Goal: Task Accomplishment & Management: Use online tool/utility

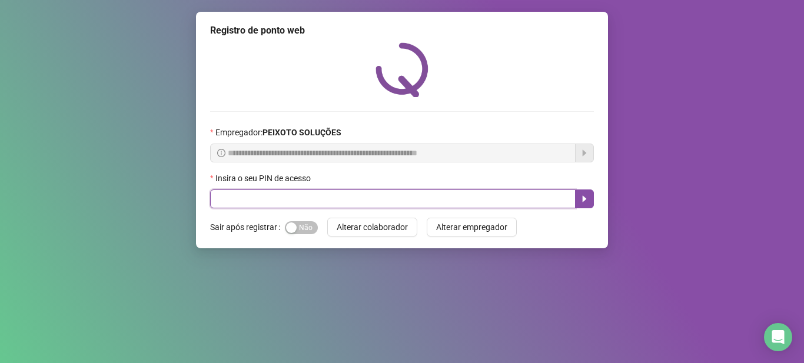
click at [327, 199] on input "text" at bounding box center [392, 198] width 365 height 19
type input "*****"
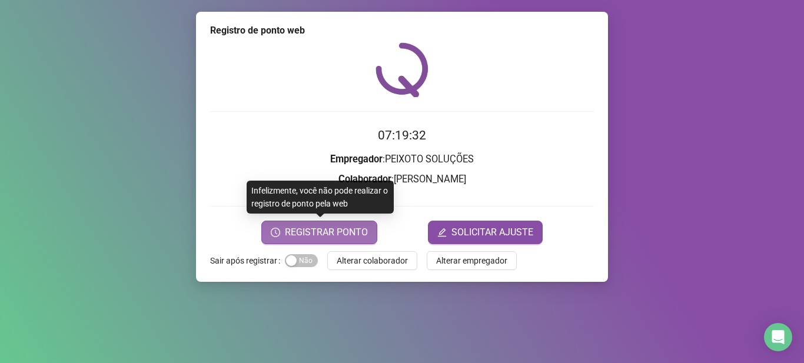
click at [321, 224] on button "REGISTRAR PONTO" at bounding box center [319, 233] width 116 height 24
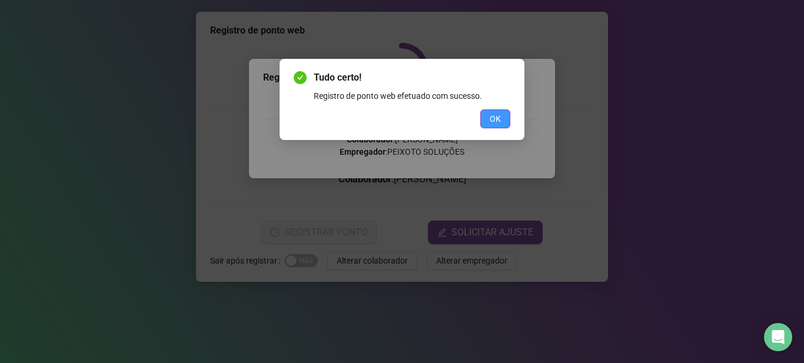
drag, startPoint x: 520, startPoint y: 108, endPoint x: 503, endPoint y: 118, distance: 20.1
click at [520, 108] on div "Tudo certo! Registro de ponto web efetuado com sucesso. OK" at bounding box center [402, 99] width 245 height 81
click at [499, 121] on span "OK" at bounding box center [495, 118] width 11 height 13
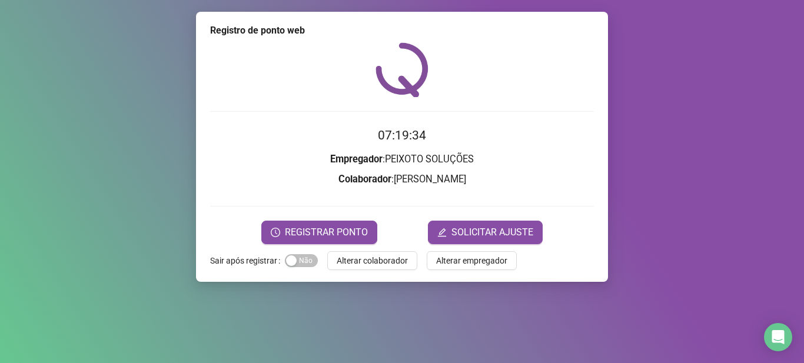
click at [382, 271] on div "Registro de ponto web 07:19:34 Empregador : PEIXOTO SOLUÇÕES Colaborador : JULI…" at bounding box center [402, 147] width 412 height 270
click at [380, 260] on span "Alterar colaborador" at bounding box center [372, 260] width 71 height 13
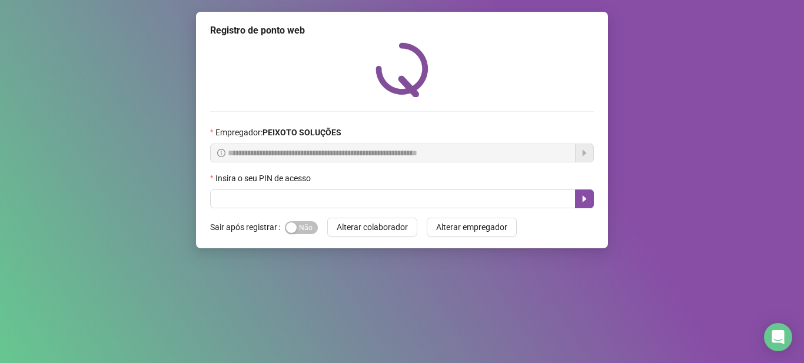
click at [675, 62] on div "**********" at bounding box center [402, 181] width 804 height 363
click at [480, 226] on span "Alterar empregador" at bounding box center [471, 227] width 71 height 13
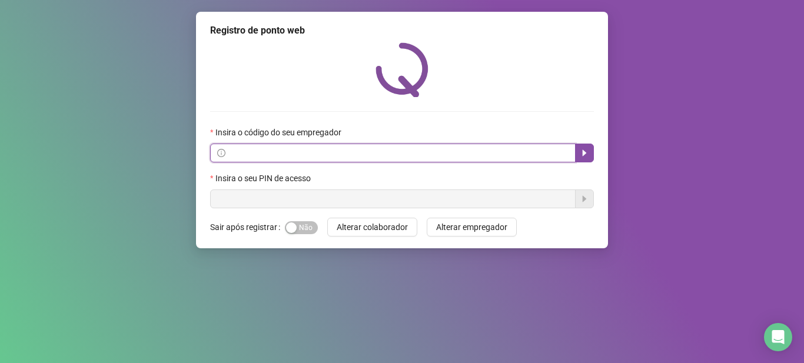
click at [518, 148] on input "text" at bounding box center [398, 153] width 341 height 13
click at [554, 152] on input "text" at bounding box center [398, 153] width 341 height 13
click at [307, 153] on input "text" at bounding box center [398, 153] width 341 height 13
click at [332, 149] on input "text" at bounding box center [398, 153] width 341 height 13
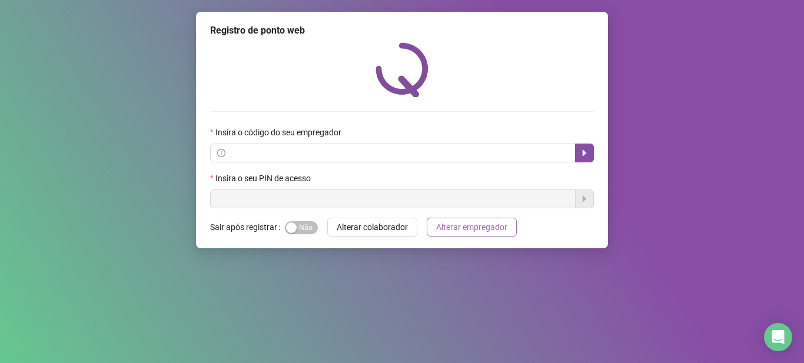
click at [446, 222] on span "Alterar empregador" at bounding box center [471, 227] width 71 height 13
